Goal: Task Accomplishment & Management: Manage account settings

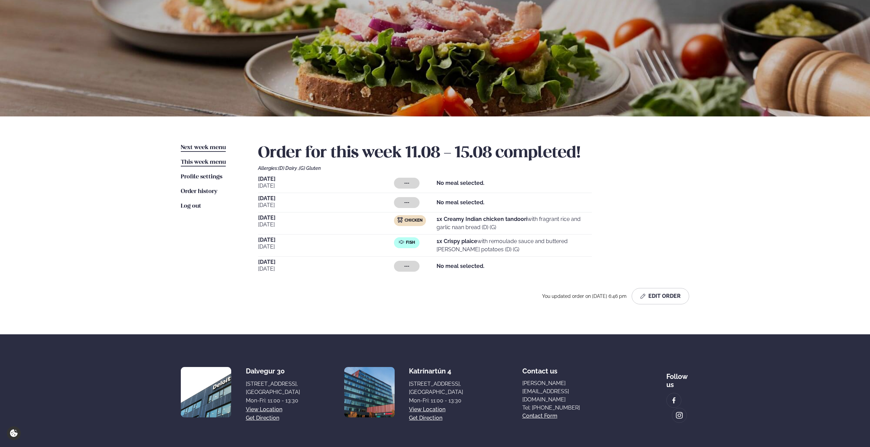
click at [201, 145] on span "Next week menu" at bounding box center [203, 148] width 45 height 6
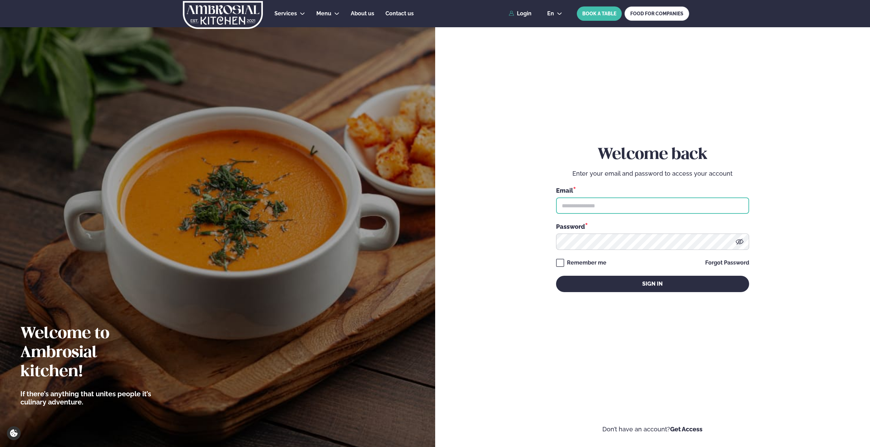
click at [636, 209] on input "text" at bounding box center [652, 205] width 193 height 16
type input "**********"
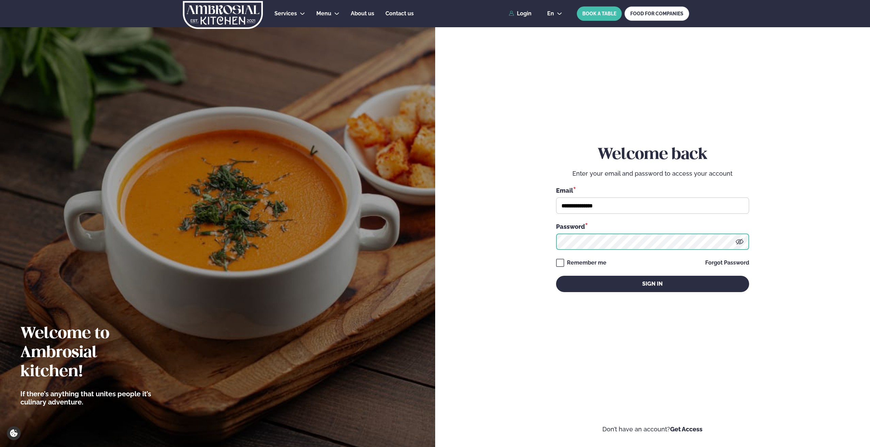
click at [556, 276] on button "Sign in" at bounding box center [652, 284] width 193 height 16
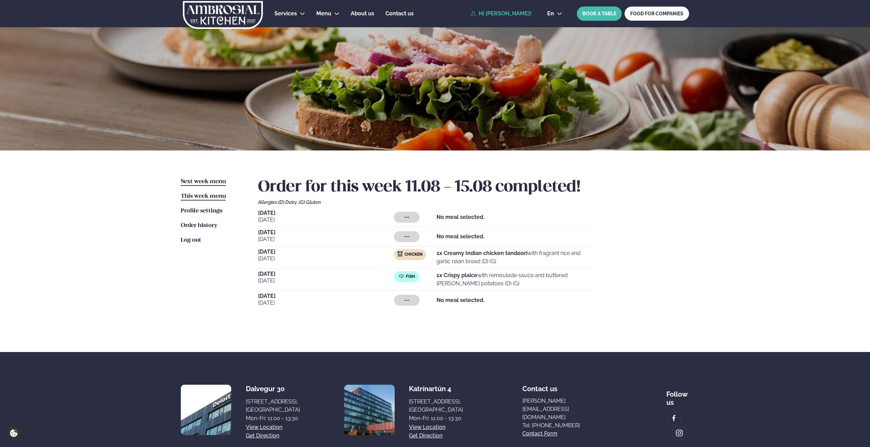
click at [197, 178] on link "Next week menu Next week" at bounding box center [203, 182] width 45 height 8
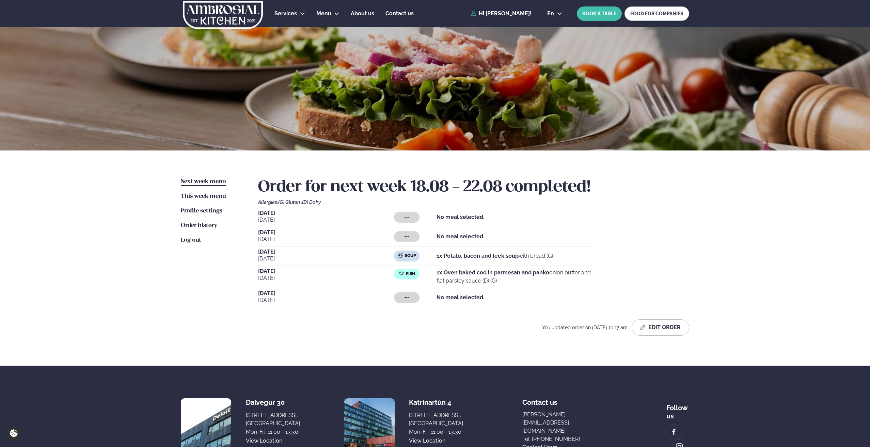
click at [286, 250] on span "[DATE]" at bounding box center [326, 251] width 136 height 5
click at [655, 327] on button "Edit Order" at bounding box center [660, 327] width 58 height 16
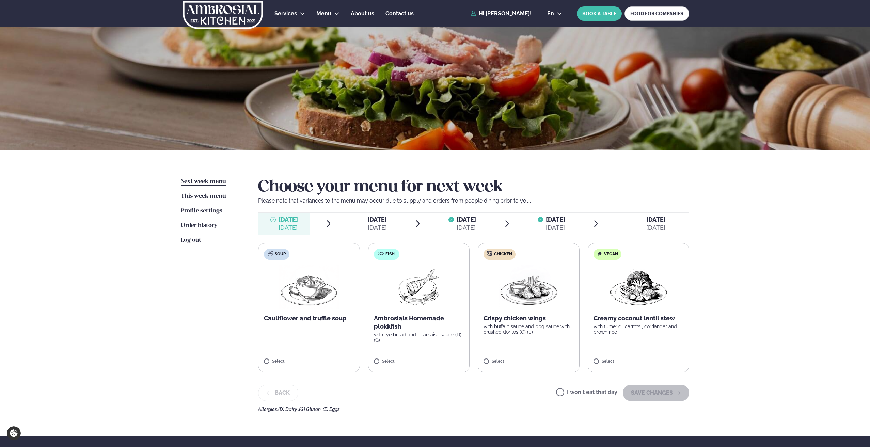
click at [456, 224] on div "Aug 20" at bounding box center [465, 228] width 19 height 8
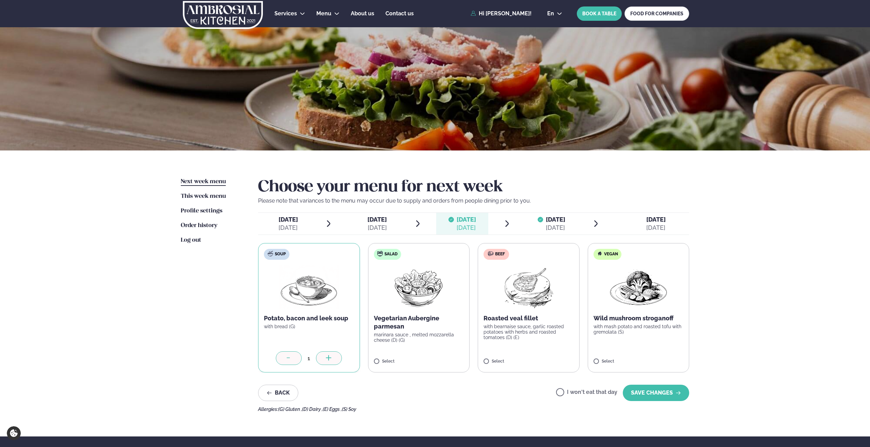
click at [547, 228] on div "Aug 21" at bounding box center [555, 228] width 19 height 8
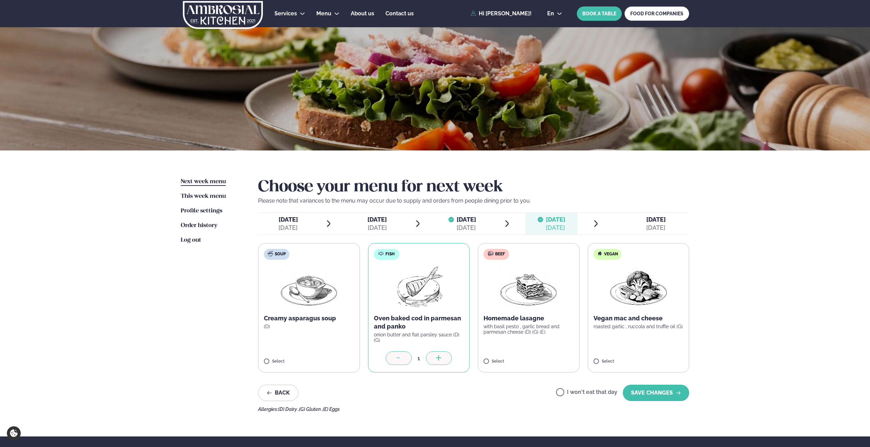
click at [650, 220] on span "[DATE]" at bounding box center [655, 219] width 19 height 7
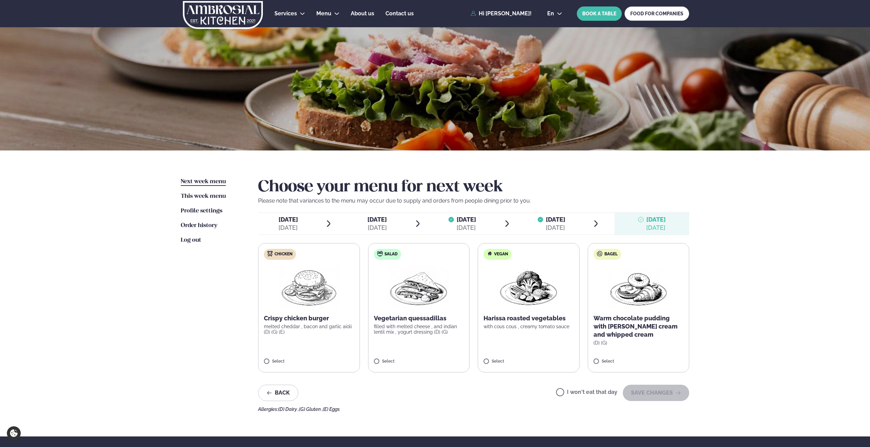
click at [368, 216] on span "[DATE]" at bounding box center [376, 219] width 19 height 7
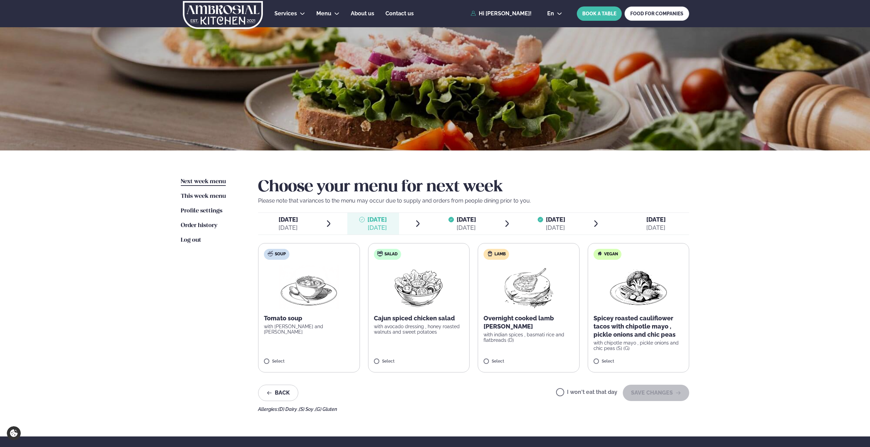
click at [296, 218] on span "[DATE]" at bounding box center [287, 219] width 19 height 7
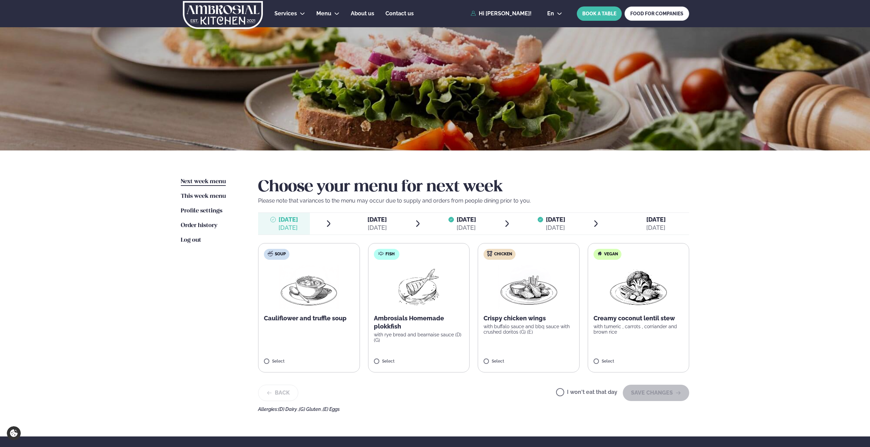
click at [648, 219] on span "[DATE]" at bounding box center [655, 219] width 19 height 7
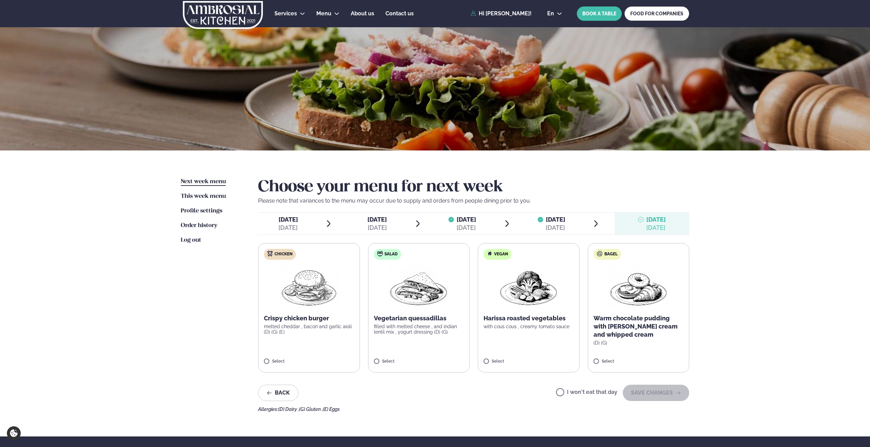
click at [448, 223] on div at bounding box center [450, 223] width 5 height 16
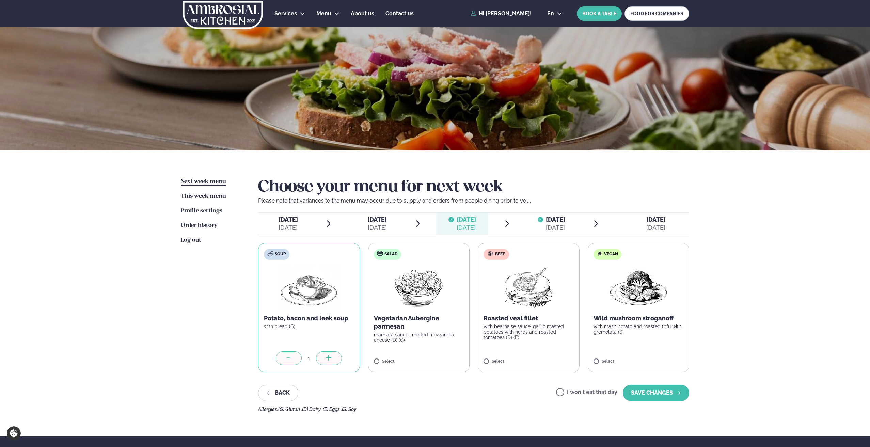
click at [199, 185] on link "Next week menu Next week" at bounding box center [203, 182] width 45 height 8
